Goal: Information Seeking & Learning: Learn about a topic

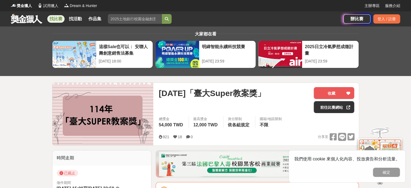
click at [54, 21] on link "找比賽" at bounding box center [55, 19] width 17 height 8
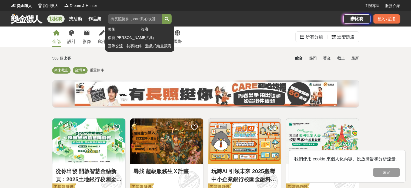
click at [135, 20] on input "search" at bounding box center [135, 19] width 54 height 10
type input "g"
click at [162, 14] on button "submit" at bounding box center [167, 19] width 10 height 10
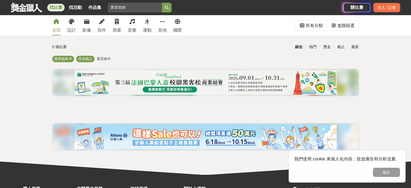
scroll to position [12, 0]
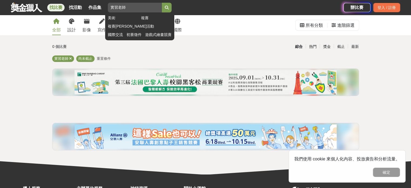
click at [137, 3] on input "實習老師" at bounding box center [135, 8] width 54 height 10
click at [162, 3] on button "submit" at bounding box center [167, 8] width 10 height 10
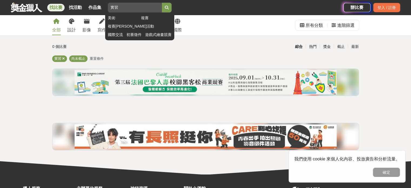
type input "實"
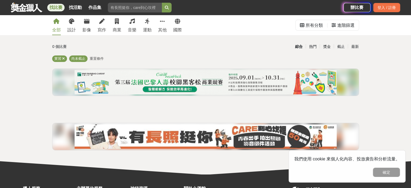
click at [57, 25] on link "全部" at bounding box center [56, 25] width 9 height 20
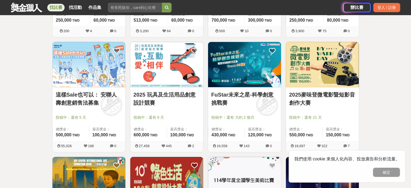
scroll to position [307, 0]
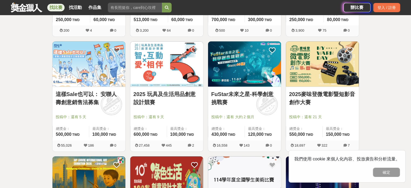
click at [73, 74] on img at bounding box center [88, 63] width 73 height 45
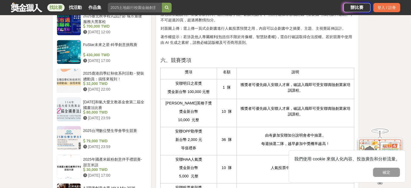
scroll to position [548, 0]
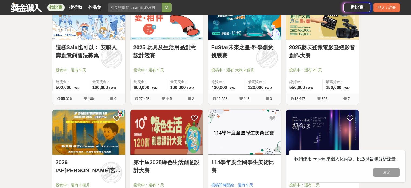
scroll to position [351, 0]
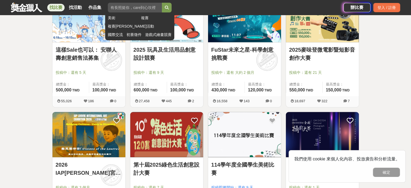
click at [128, 4] on input "search" at bounding box center [135, 8] width 54 height 10
type input "教案"
click at [162, 3] on button "submit" at bounding box center [167, 8] width 10 height 10
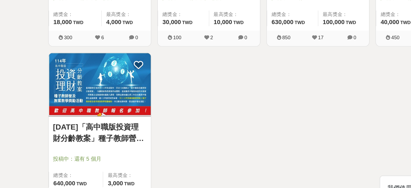
scroll to position [400, 0]
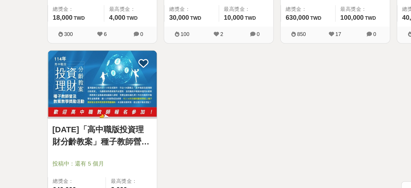
click at [88, 86] on img at bounding box center [88, 85] width 73 height 45
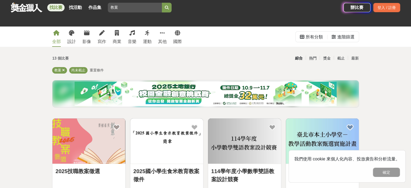
scroll to position [72, 0]
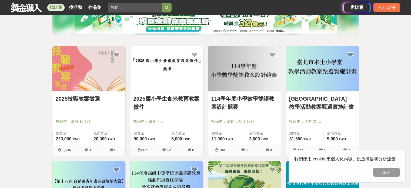
click at [87, 80] on img at bounding box center [88, 68] width 73 height 45
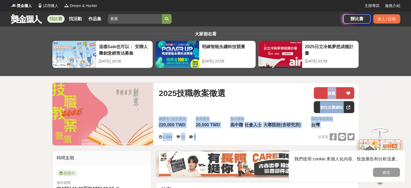
drag, startPoint x: 293, startPoint y: 144, endPoint x: 320, endPoint y: 87, distance: 64.0
click at [320, 87] on div "2025技職教案徵選 收藏 前往比賽網站 總獎金 (包含獎品) 220,000 TWD 最高獎金 20,000 TWD 身分限制 高中職 社會人士 大專院校(…" at bounding box center [256, 114] width 204 height 63
click at [334, 107] on link "前往比賽網站" at bounding box center [334, 107] width 41 height 12
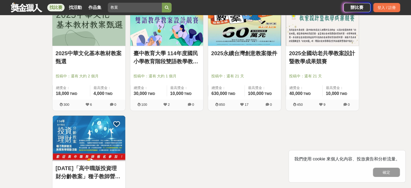
scroll to position [348, 0]
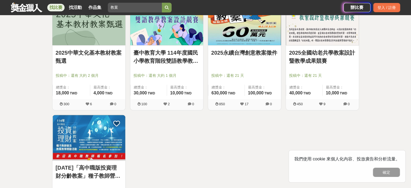
click at [314, 49] on link "2025全國幼老共學教案設計暨教學成果競賽" at bounding box center [322, 57] width 67 height 16
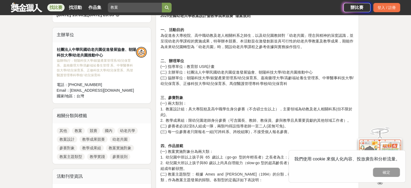
scroll to position [316, 0]
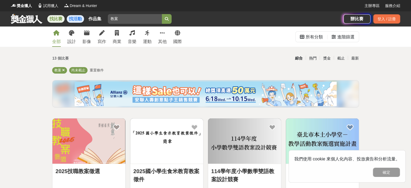
click at [76, 20] on link "找活動" at bounding box center [75, 19] width 17 height 8
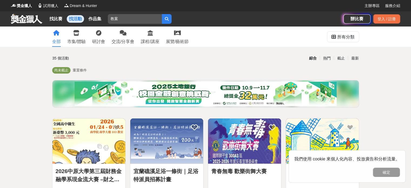
click at [20, 15] on link at bounding box center [26, 19] width 33 height 10
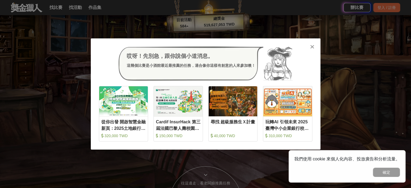
click at [311, 45] on icon at bounding box center [312, 46] width 4 height 5
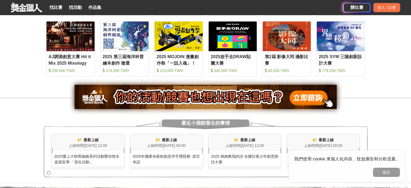
scroll to position [290, 0]
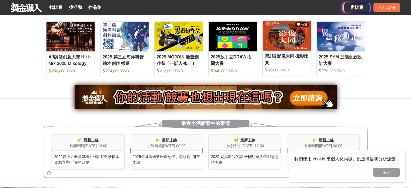
click at [269, 42] on img at bounding box center [287, 36] width 48 height 30
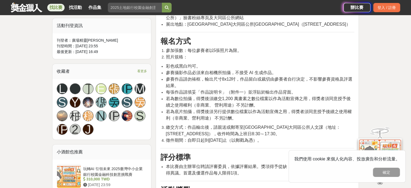
scroll to position [306, 0]
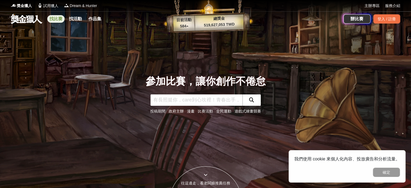
click at [60, 16] on link "找比賽" at bounding box center [55, 19] width 17 height 8
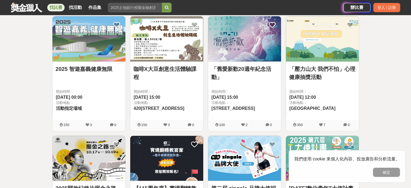
scroll to position [461, 0]
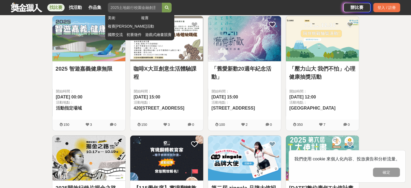
click at [139, 6] on input "search" at bounding box center [135, 8] width 54 height 10
type input "台中"
click at [162, 3] on button "submit" at bounding box center [167, 8] width 10 height 10
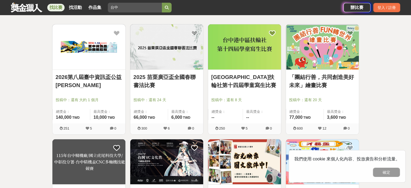
click at [91, 62] on img at bounding box center [88, 46] width 73 height 45
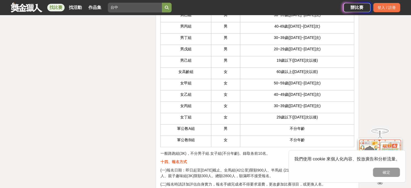
scroll to position [2663, 0]
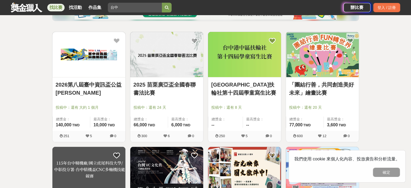
scroll to position [81, 0]
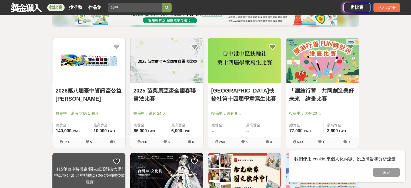
click at [334, 79] on img at bounding box center [322, 60] width 73 height 45
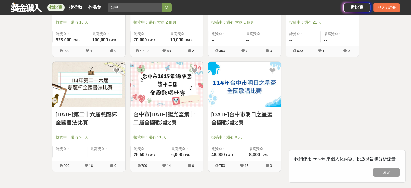
scroll to position [287, 0]
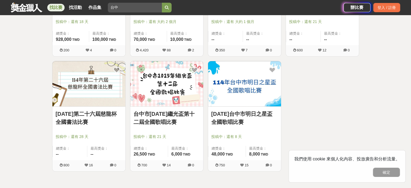
click at [243, 90] on img at bounding box center [244, 83] width 73 height 45
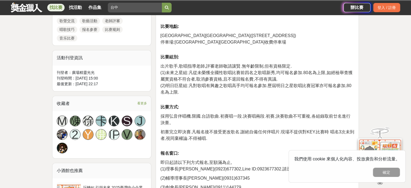
scroll to position [276, 0]
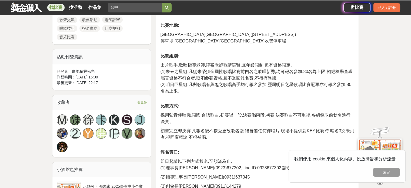
click at [215, 139] on p "初賽完立即決賽.凡報名後不接受更改歌名.謝絕自備任何伴唱片.現場不提供對KEY.比賽時 唱名3次未到者,視同棄權論.不得補唱." at bounding box center [257, 137] width 194 height 19
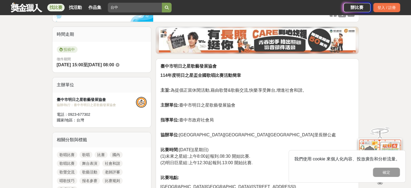
scroll to position [124, 0]
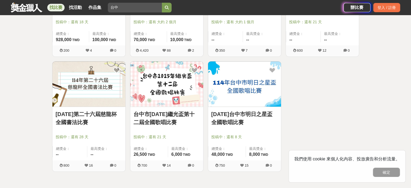
scroll to position [287, 0]
click at [189, 83] on img at bounding box center [166, 83] width 73 height 45
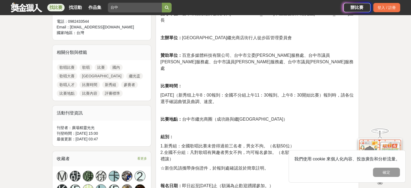
scroll to position [230, 0]
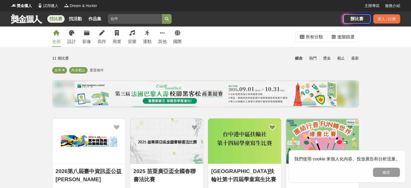
click at [34, 14] on link at bounding box center [26, 19] width 33 height 10
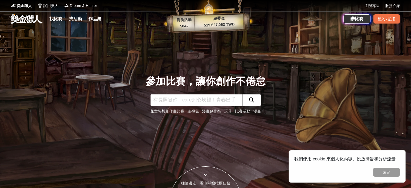
click at [184, 98] on input "text" at bounding box center [197, 99] width 92 height 11
click at [185, 100] on input "text" at bounding box center [197, 99] width 92 height 11
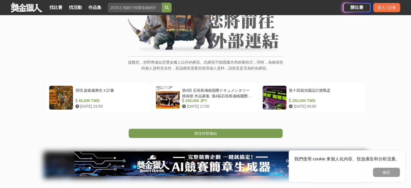
scroll to position [85, 0]
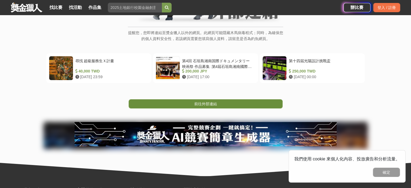
click at [200, 102] on span "前往外部連結" at bounding box center [205, 104] width 23 height 4
